Goal: Navigation & Orientation: Find specific page/section

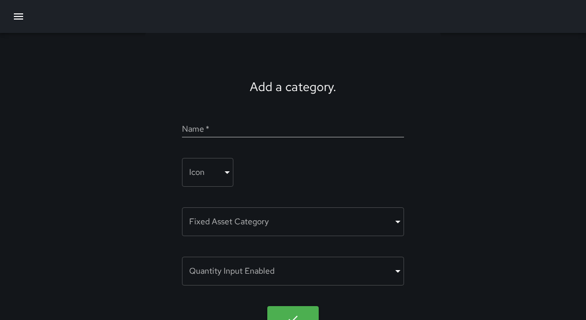
click at [16, 20] on icon "button" at bounding box center [18, 16] width 12 height 12
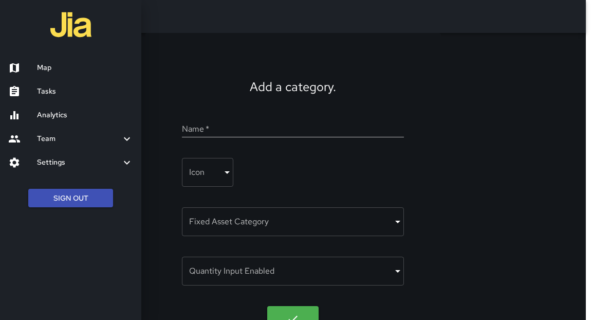
click at [51, 71] on h6 "Map" at bounding box center [85, 67] width 96 height 11
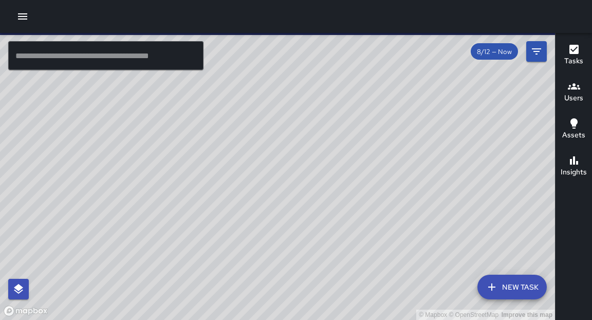
click at [68, 64] on input "text" at bounding box center [105, 55] width 195 height 29
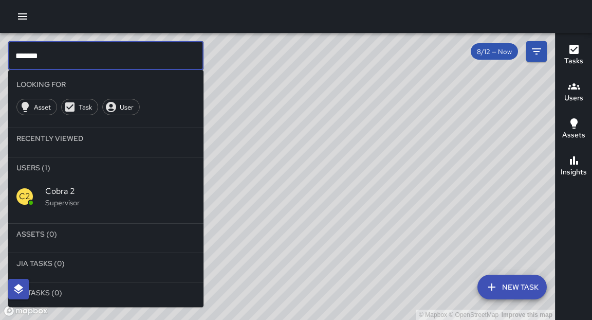
type input "*******"
click at [58, 200] on p "Supervisor" at bounding box center [120, 202] width 150 height 10
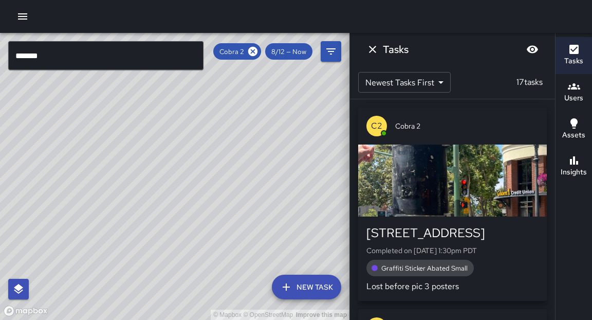
drag, startPoint x: 232, startPoint y: 224, endPoint x: 261, endPoint y: 190, distance: 44.5
click at [261, 190] on div "© Mapbox © OpenStreetMap Improve this map" at bounding box center [175, 176] width 350 height 287
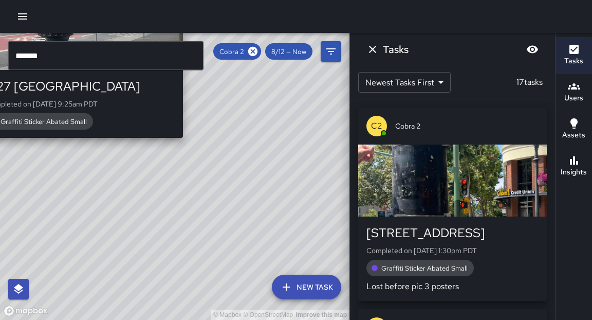
click at [187, 144] on div "© Mapbox © OpenStreetMap Improve this map C2 Cobra 2 1727 Broadway Completed on…" at bounding box center [175, 176] width 350 height 287
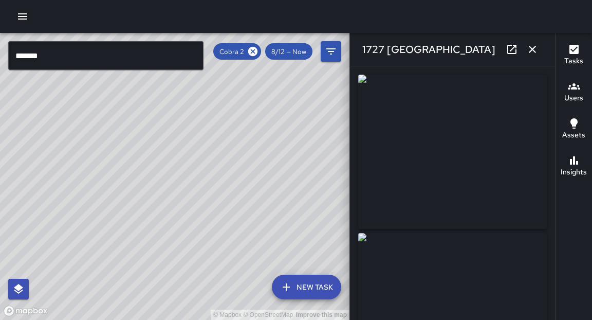
click at [535, 50] on icon "button" at bounding box center [532, 49] width 12 height 12
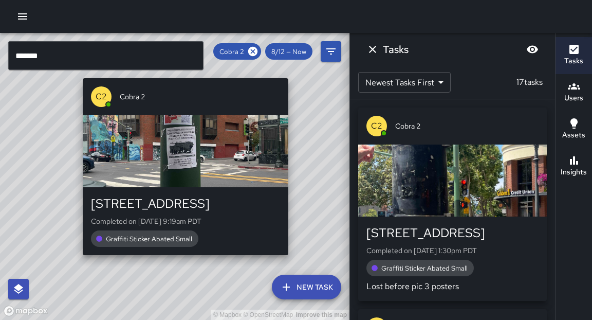
click at [79, 263] on div "© Mapbox © OpenStreetMap Improve this map C2 Cobra [GEOGRAPHIC_DATA][STREET_ADD…" at bounding box center [175, 176] width 350 height 287
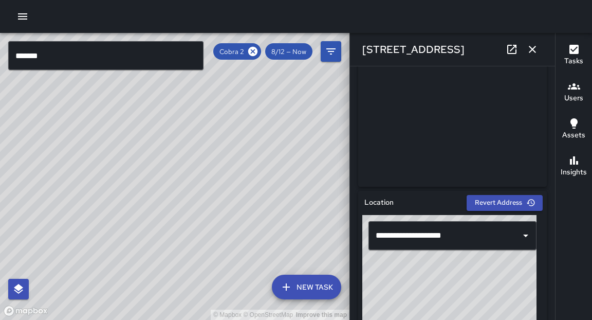
scroll to position [205, 0]
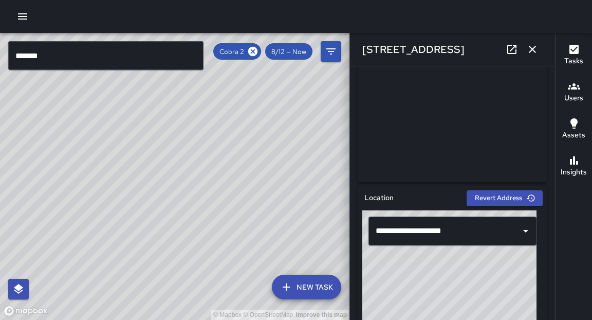
drag, startPoint x: 238, startPoint y: 139, endPoint x: 250, endPoint y: 124, distance: 19.7
click at [250, 124] on div "© Mapbox © OpenStreetMap Improve this map" at bounding box center [175, 176] width 350 height 287
drag, startPoint x: 273, startPoint y: 242, endPoint x: 283, endPoint y: 225, distance: 20.0
click at [279, 225] on div "© Mapbox © OpenStreetMap Improve this map" at bounding box center [175, 176] width 350 height 287
click at [327, 59] on button "Filters" at bounding box center [331, 51] width 21 height 21
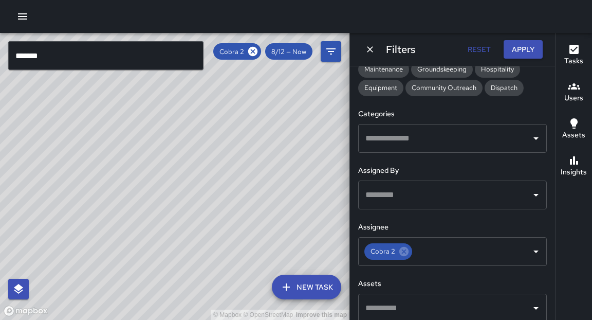
scroll to position [254, 0]
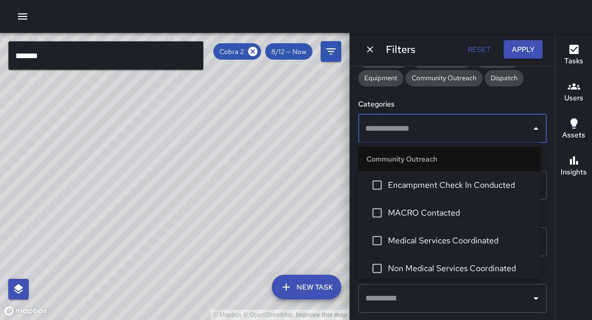
click at [392, 136] on input "text" at bounding box center [445, 129] width 164 height 20
type input "*"
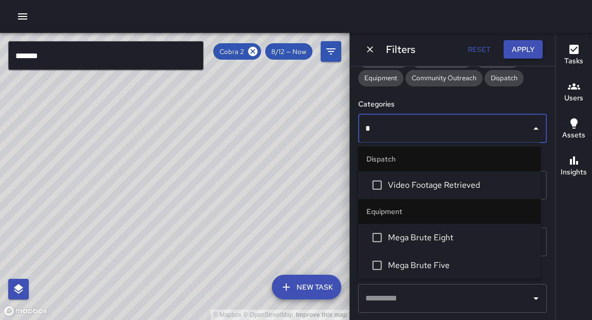
type input "**"
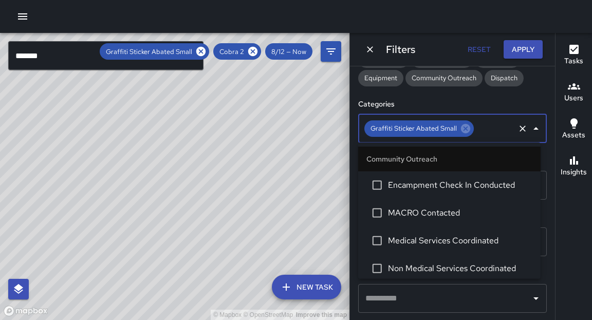
scroll to position [1099, 0]
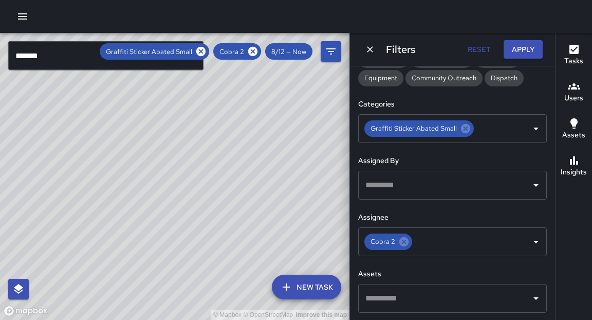
drag, startPoint x: 319, startPoint y: 185, endPoint x: 323, endPoint y: 171, distance: 15.0
click at [323, 171] on div "© Mapbox © OpenStreetMap Improve this map" at bounding box center [175, 176] width 350 height 287
click at [204, 52] on icon at bounding box center [200, 51] width 11 height 11
